Goal: Task Accomplishment & Management: Use online tool/utility

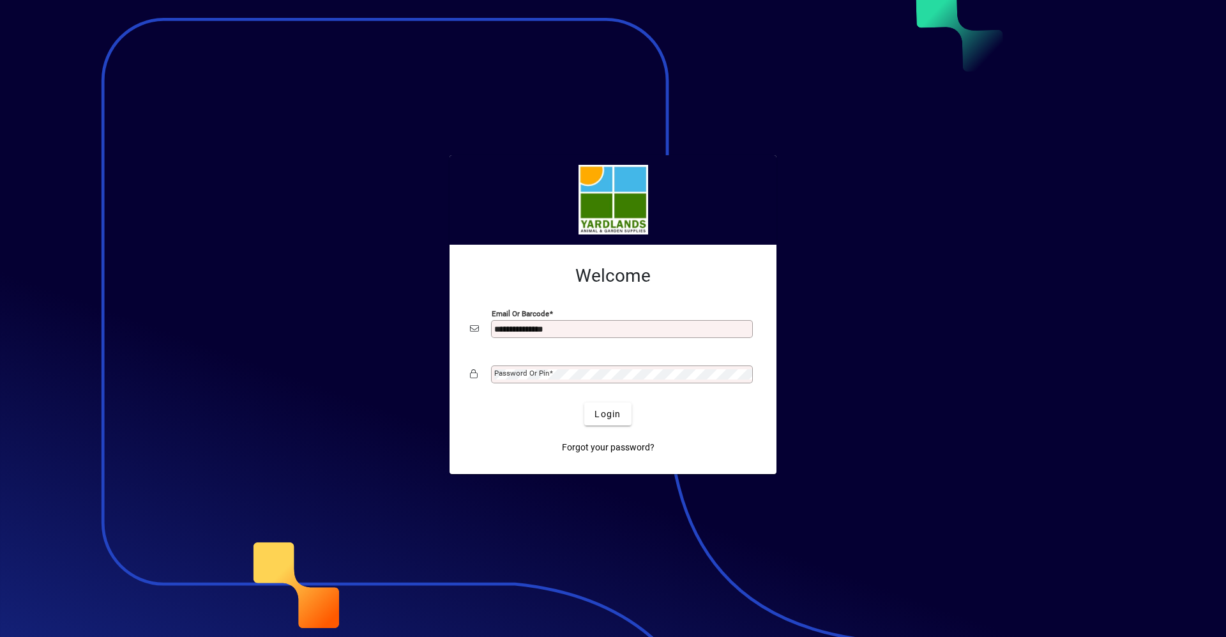
type input "**********"
click at [584, 402] on button "Login" at bounding box center [607, 413] width 47 height 23
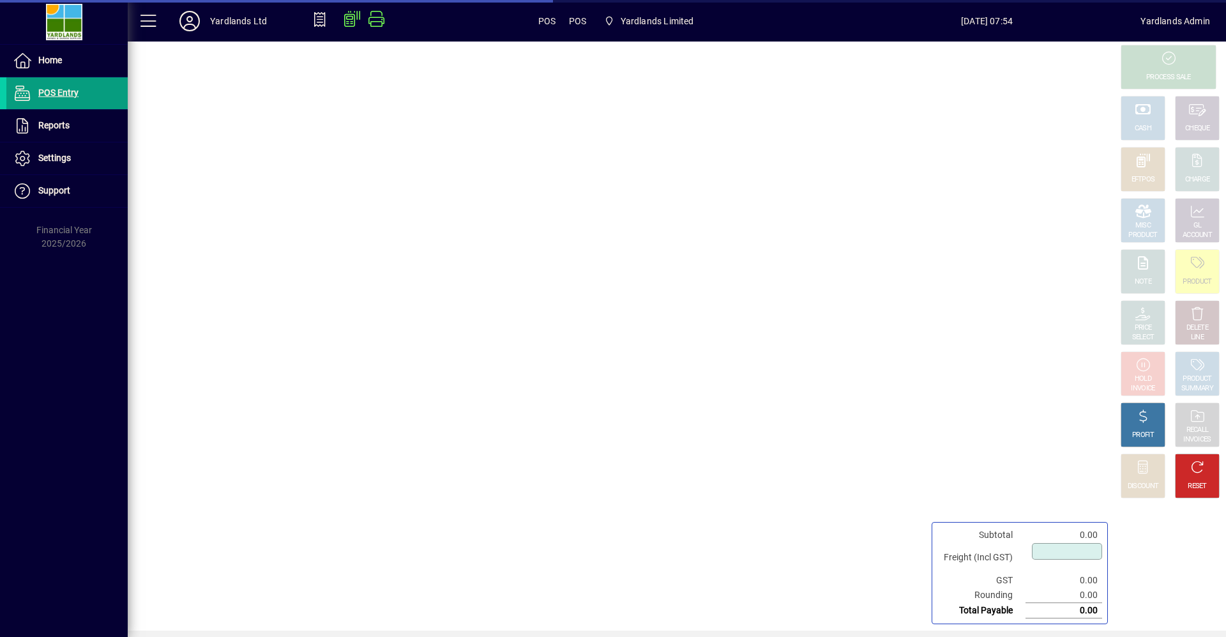
type input "****"
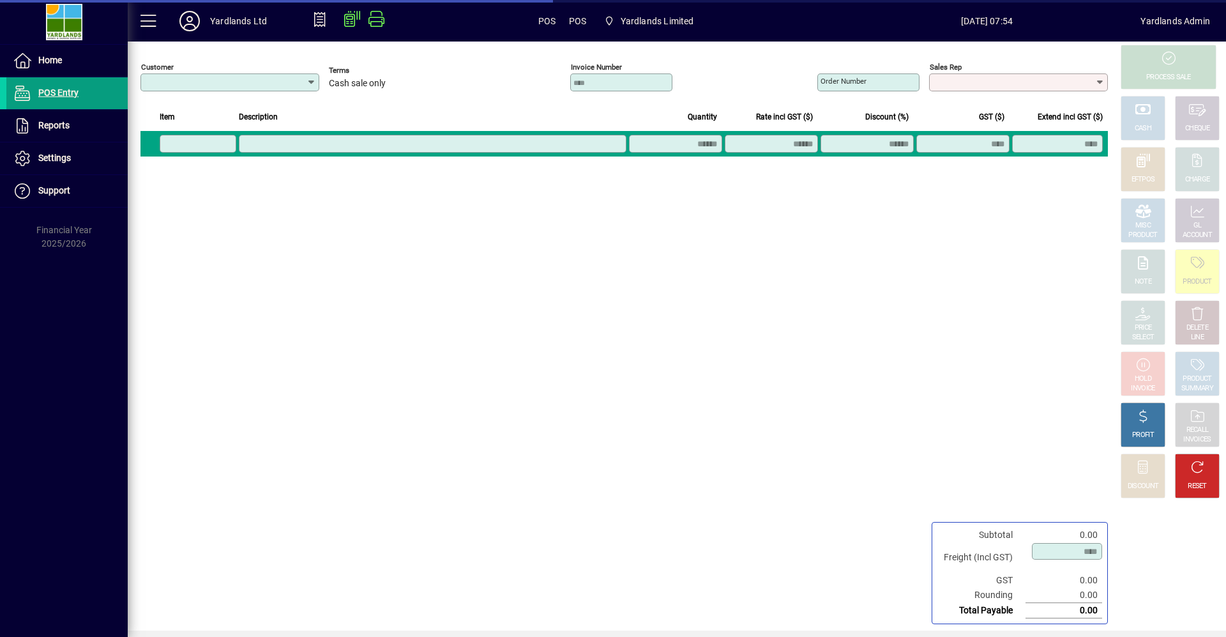
type input "**********"
